Goal: Information Seeking & Learning: Learn about a topic

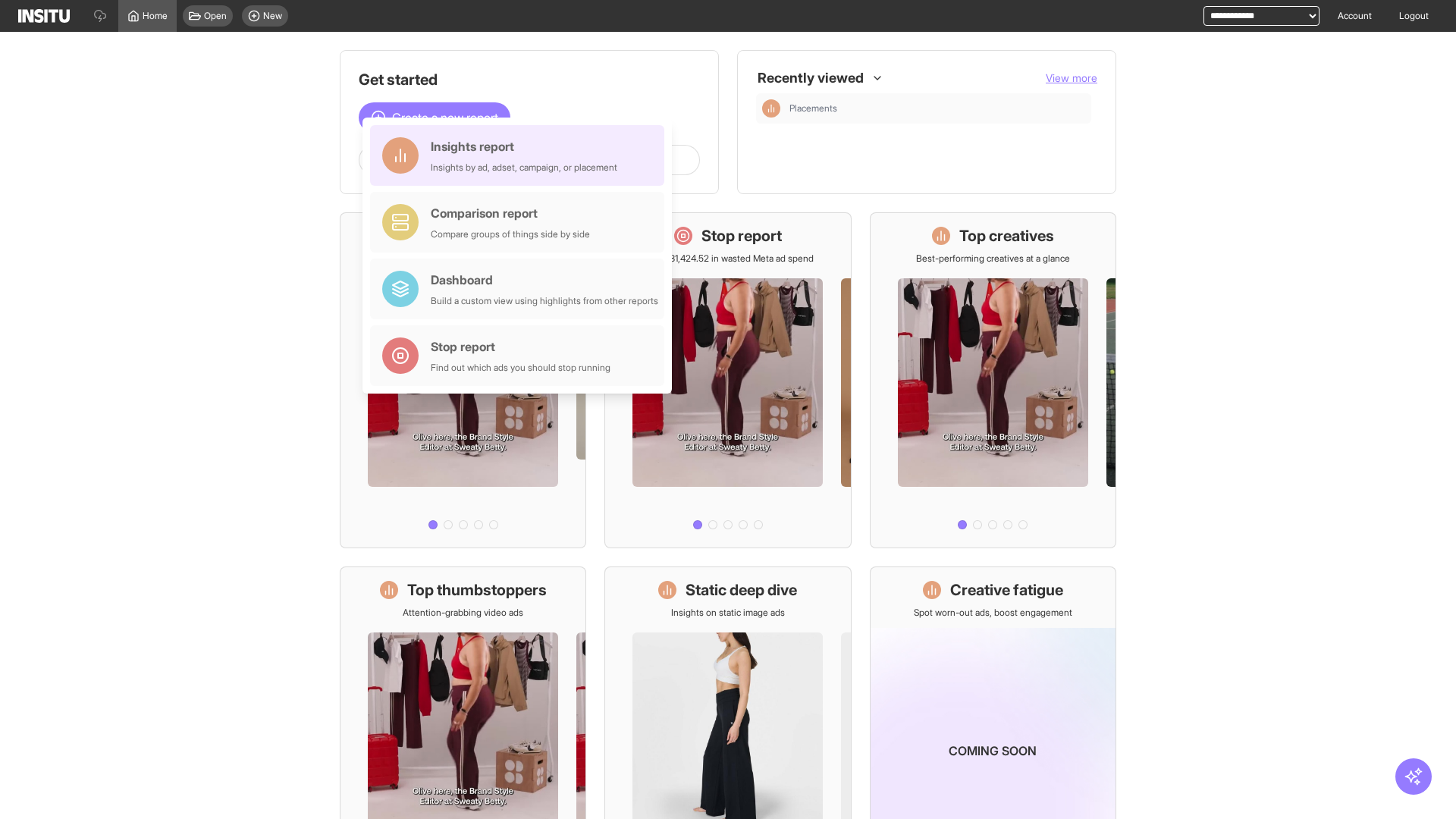
click at [521, 156] on div "Insights report Insights by ad, adset, campaign, or placement" at bounding box center [524, 155] width 186 height 36
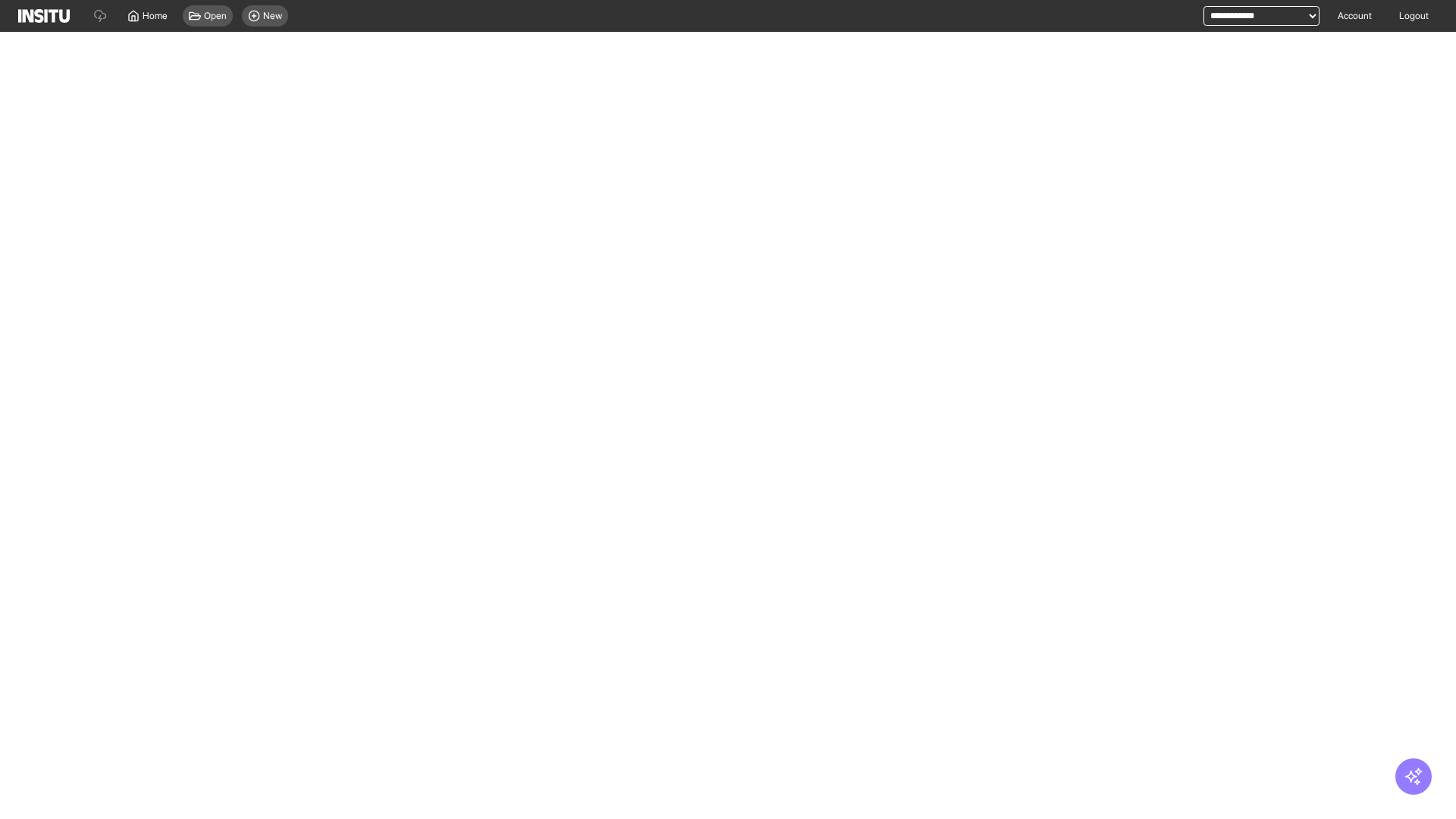
select select "**"
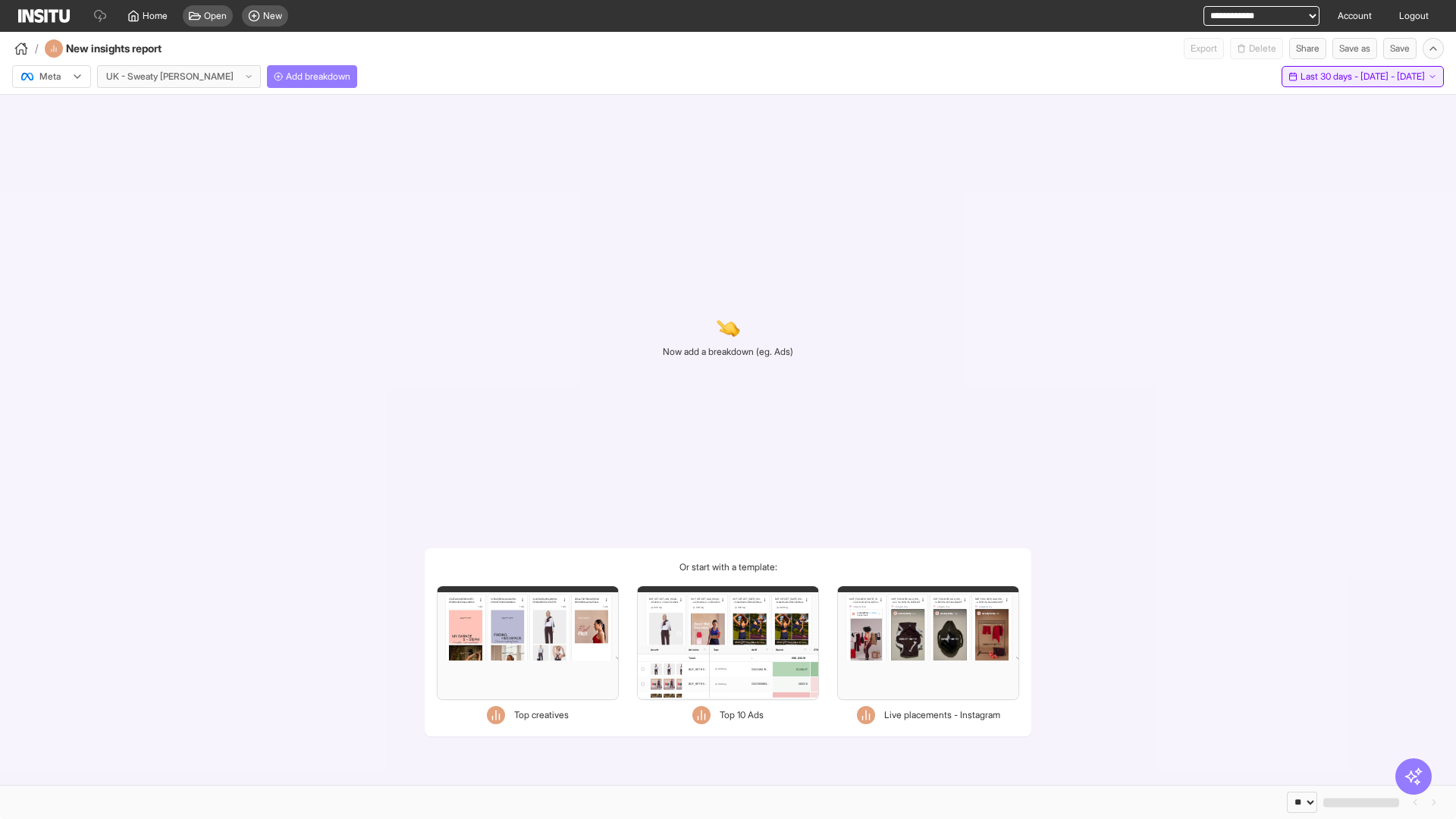
click at [1332, 76] on span "Last 30 days - [DATE] - [DATE]" at bounding box center [1363, 76] width 124 height 12
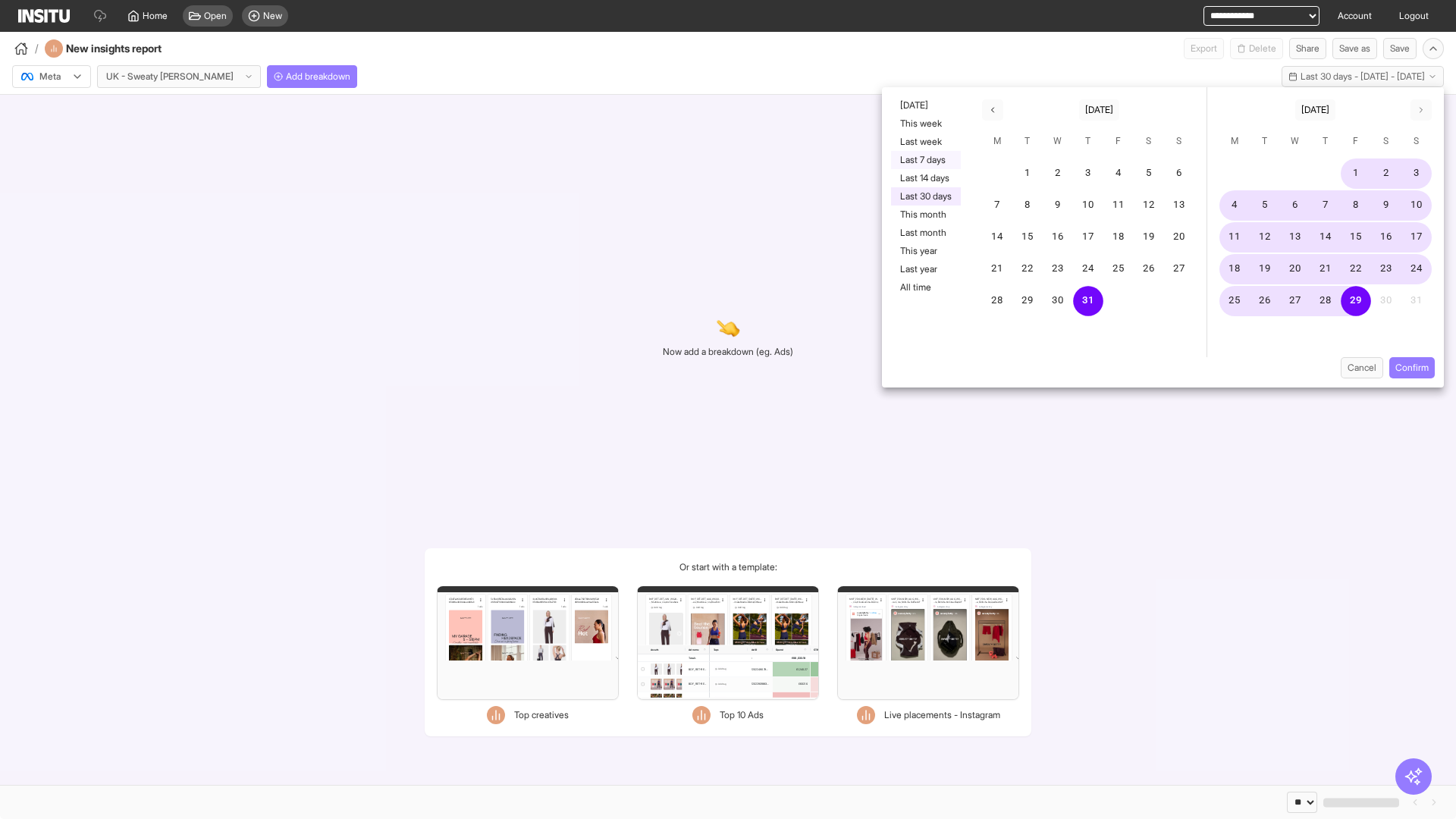
click at [925, 160] on button "Last 7 days" at bounding box center [926, 160] width 70 height 19
